Goal: Information Seeking & Learning: Learn about a topic

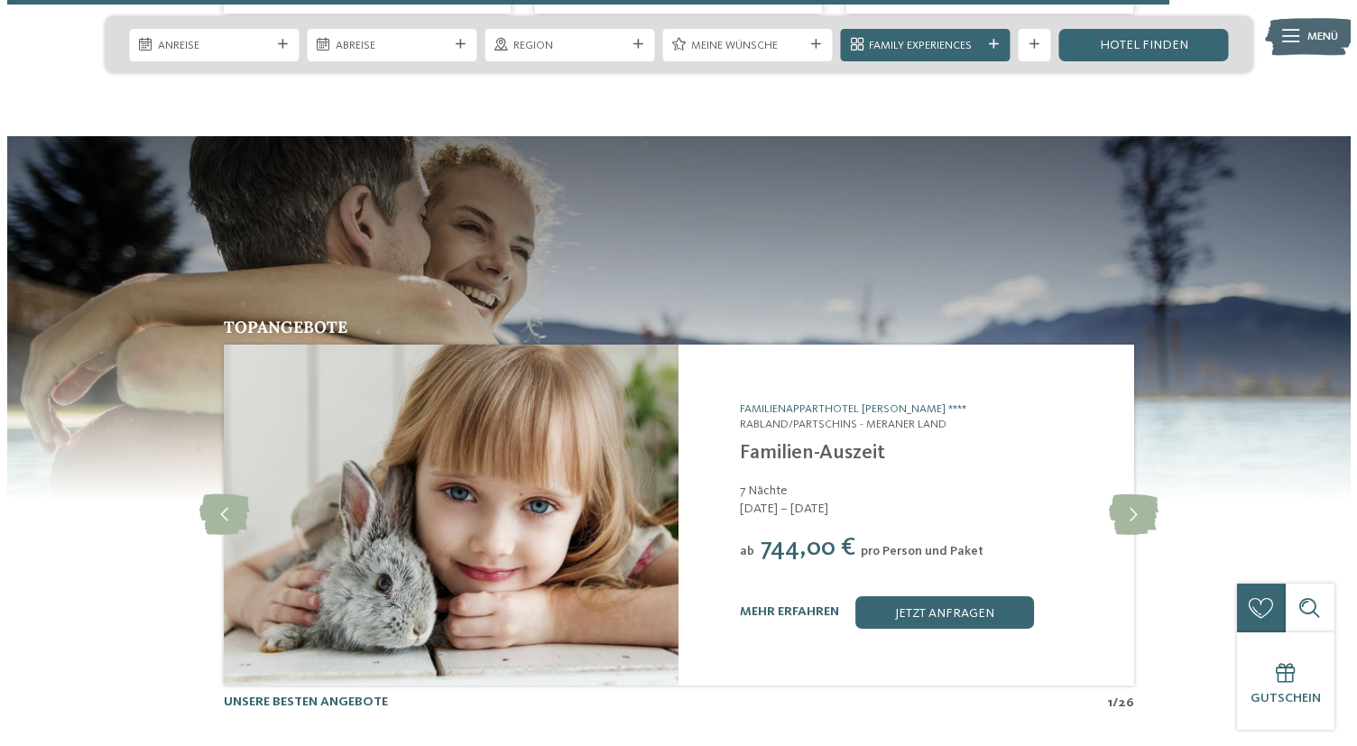
scroll to position [6314, 0]
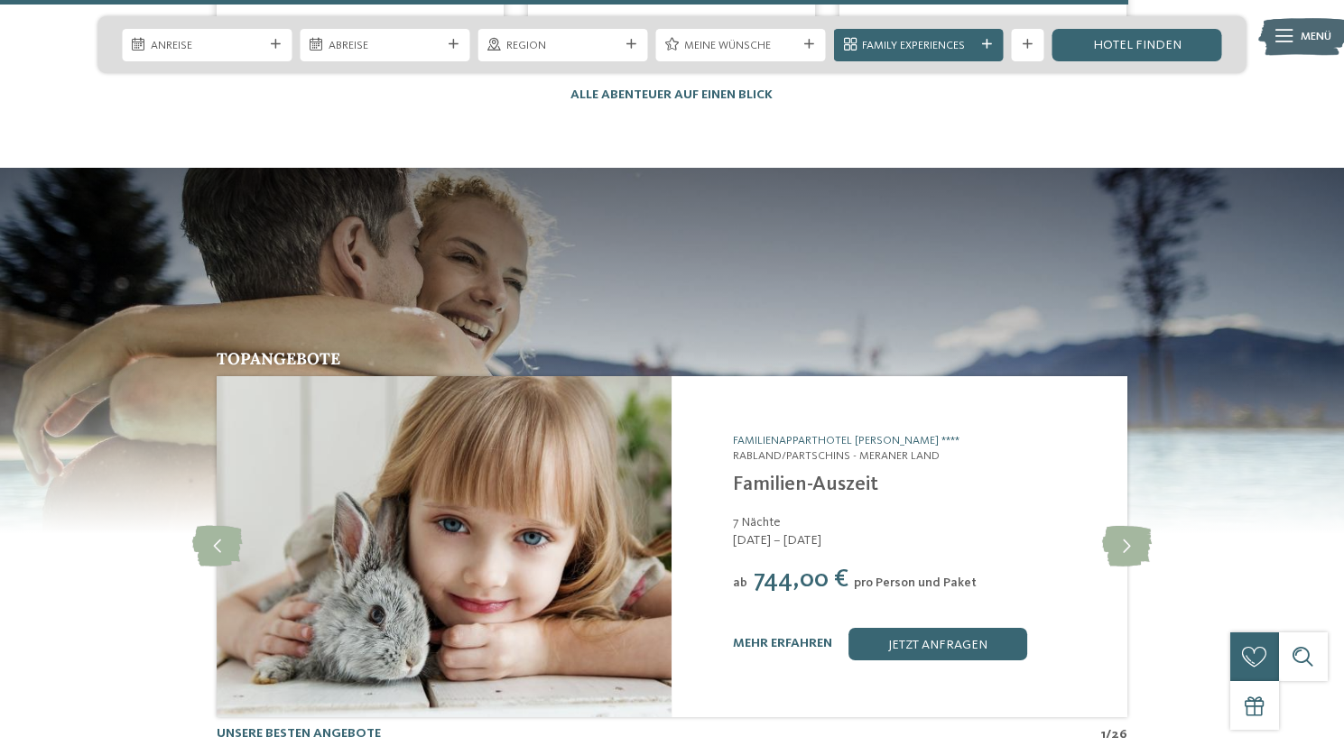
click at [1280, 38] on icon at bounding box center [1283, 36] width 17 height 13
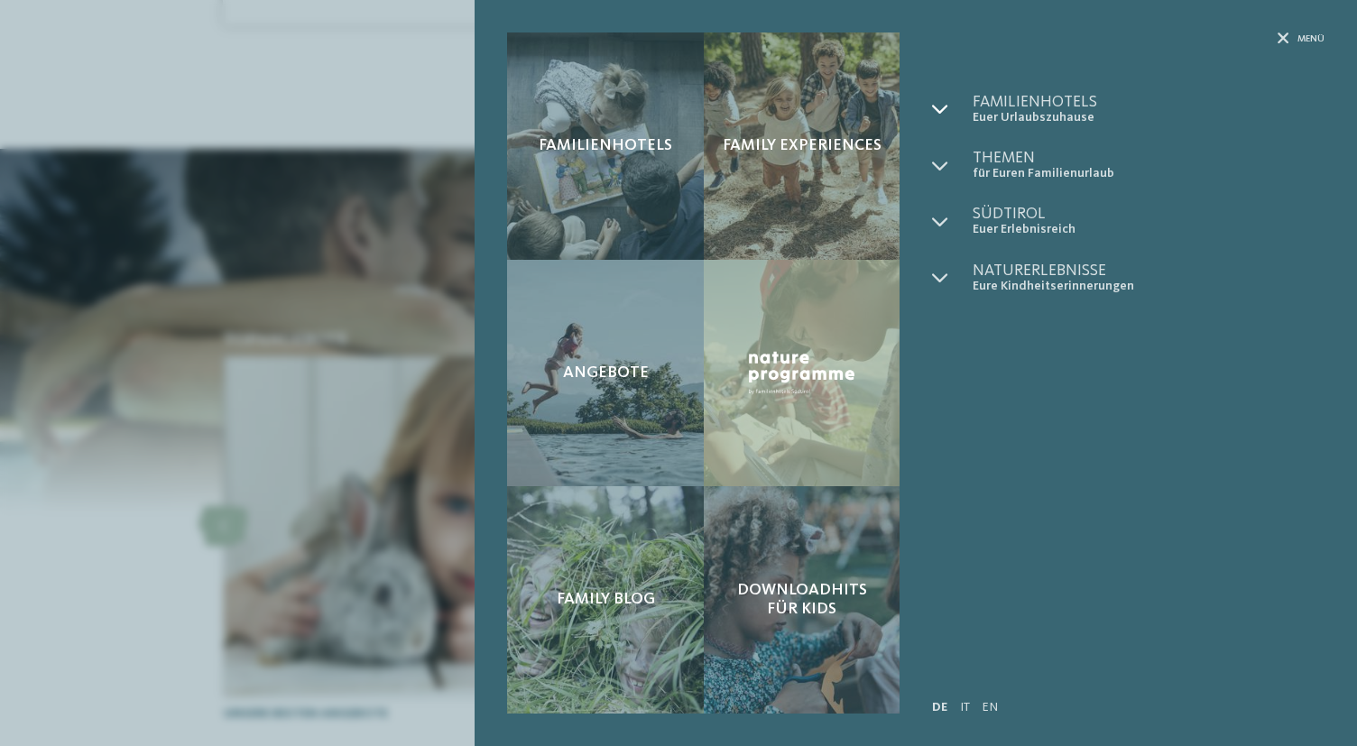
click at [939, 114] on icon at bounding box center [940, 109] width 16 height 16
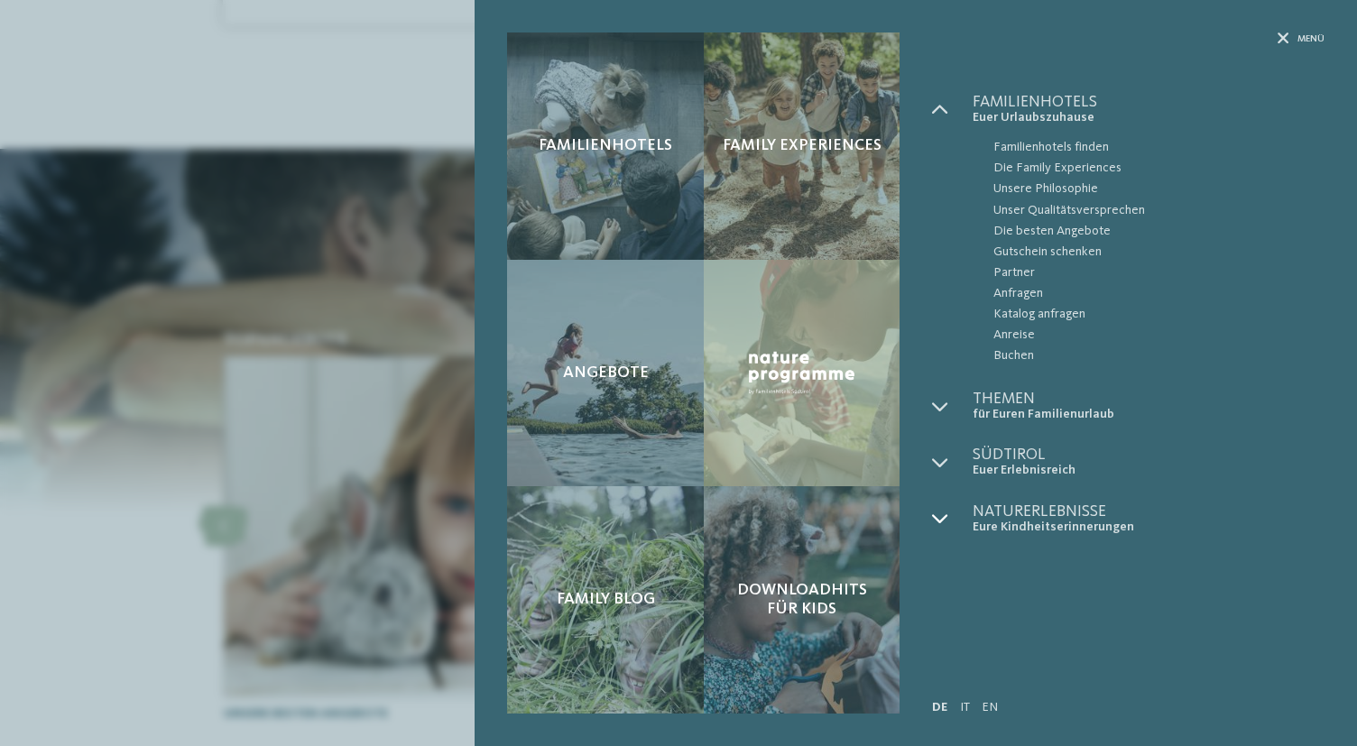
click at [945, 508] on div at bounding box center [952, 520] width 41 height 32
click at [947, 415] on div at bounding box center [952, 407] width 41 height 32
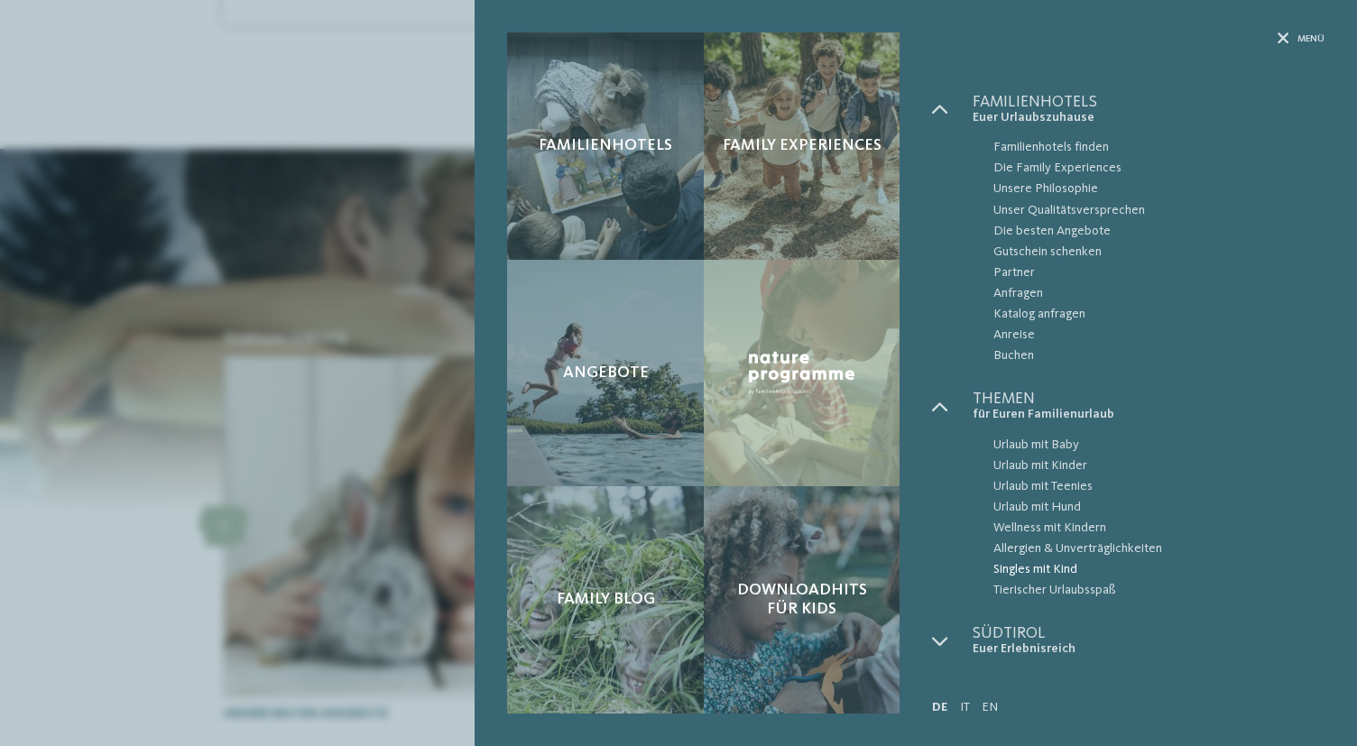
click at [1046, 570] on span "Singles mit Kind" at bounding box center [1158, 569] width 331 height 21
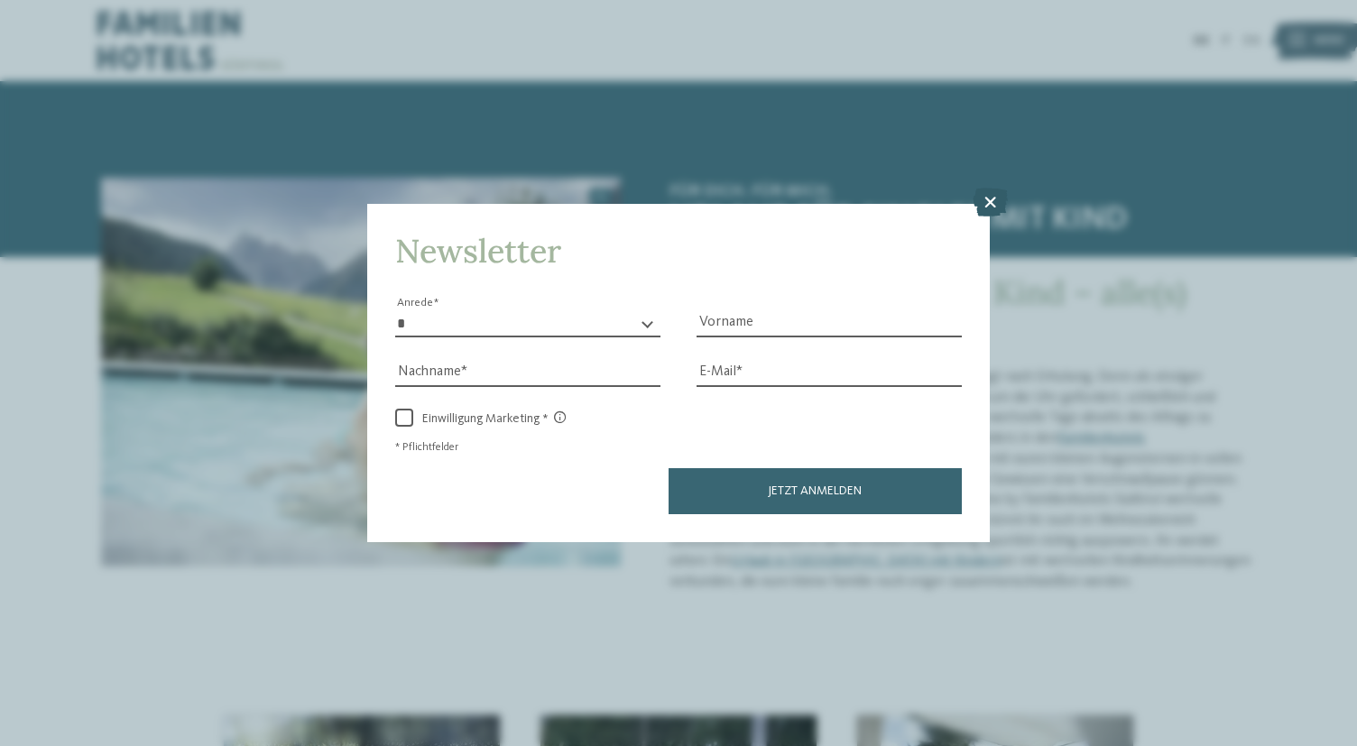
click at [993, 205] on icon at bounding box center [990, 202] width 35 height 29
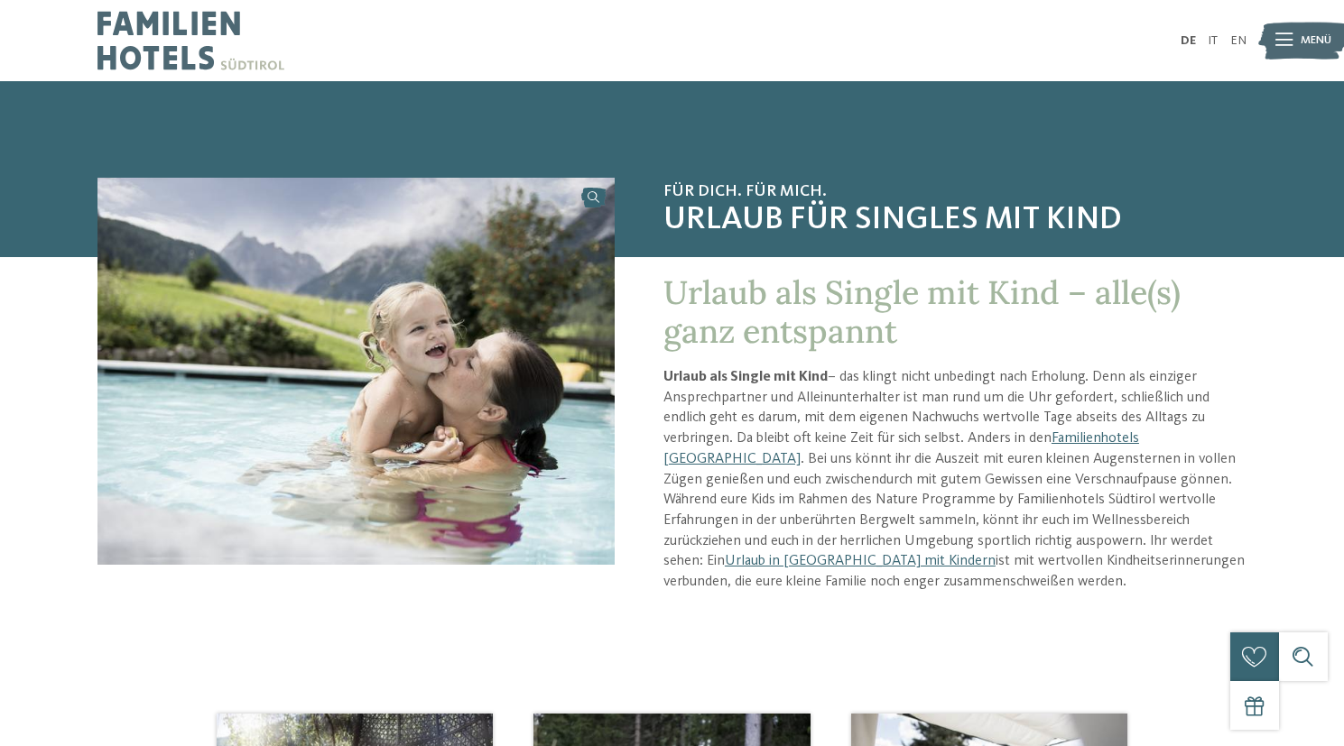
drag, startPoint x: 661, startPoint y: 281, endPoint x: 898, endPoint y: 583, distance: 383.8
click at [898, 583] on div "Urlaub als Single mit Kind – alle(s) ganz entspannt Urlaub als Single mit Kind …" at bounding box center [931, 451] width 632 height 388
copy div "Loremi dol Sitame con Adip – elit(s) doei temporinc Utlabo etd Magnaa eni Admi …"
click at [953, 585] on p "Urlaub als Single mit Kind – das klingt nicht unbedingt nach Erholung. Denn als…" at bounding box center [954, 480] width 583 height 226
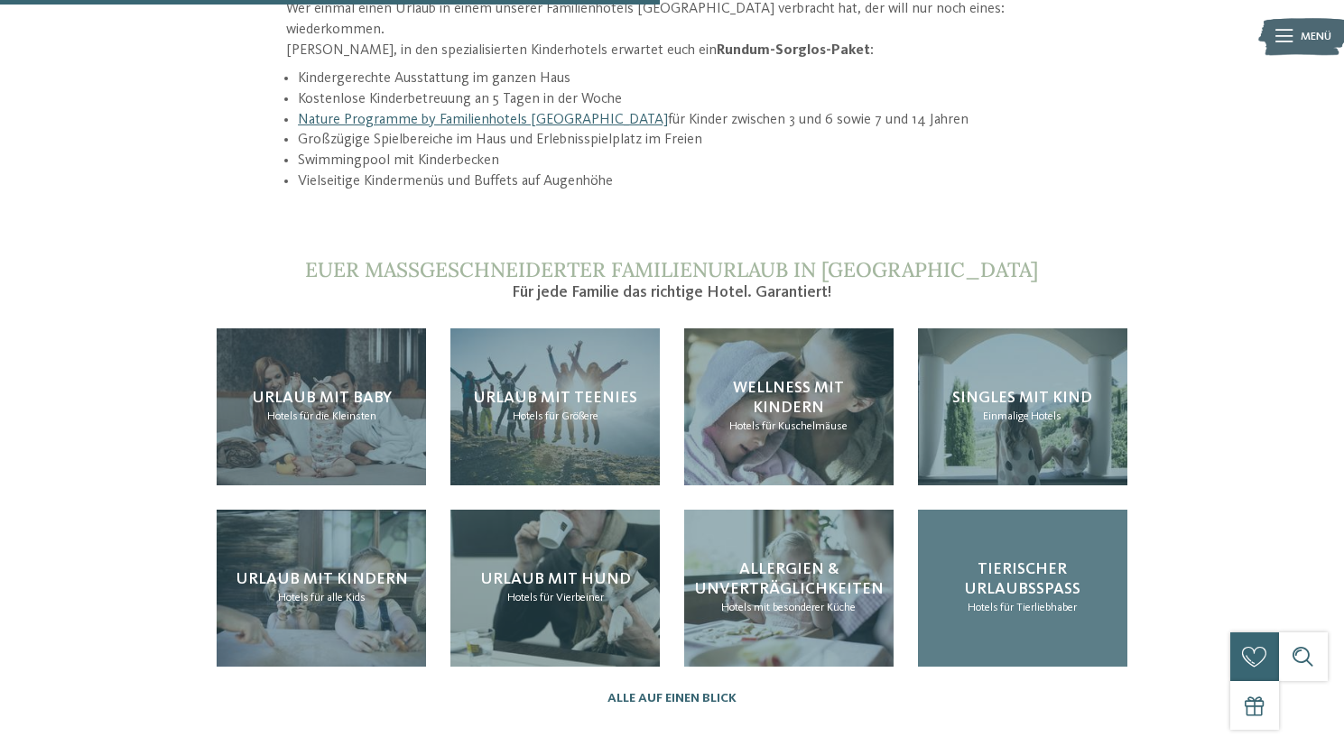
scroll to position [1344, 0]
